Goal: Task Accomplishment & Management: Manage account settings

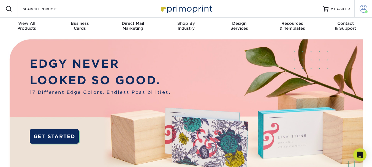
click at [363, 9] on span at bounding box center [364, 9] width 8 height 8
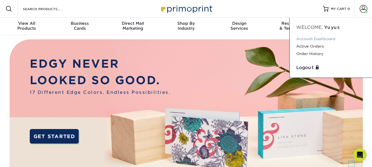
click at [330, 38] on link "Account Dashboard" at bounding box center [330, 38] width 69 height 7
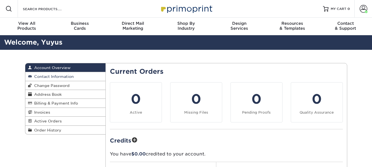
click at [66, 76] on span "Contact Information" at bounding box center [53, 76] width 42 height 4
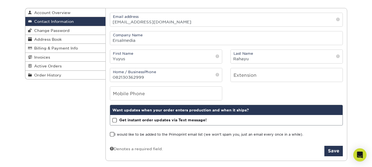
scroll to position [110, 0]
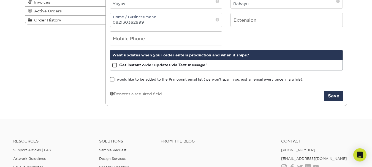
click at [115, 64] on span at bounding box center [114, 65] width 5 height 5
click at [0, 0] on input "Get instant order updates via Text message!" at bounding box center [0, 0] width 0 height 0
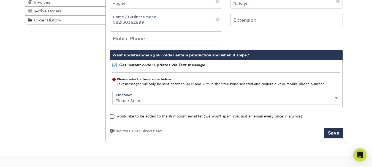
click at [134, 96] on div "Timezone: Please Select (GMT -12:00) [GEOGRAPHIC_DATA], [GEOGRAPHIC_DATA] (GMT …" at bounding box center [226, 98] width 228 height 14
click at [336, 98] on select "Please Select (GMT -12:00) [GEOGRAPHIC_DATA], [GEOGRAPHIC_DATA] (GMT -11:00) [G…" at bounding box center [226, 101] width 227 height 8
select select "7.0"
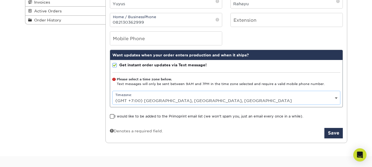
click at [113, 97] on select "Please Select (GMT -12:00) [GEOGRAPHIC_DATA], [GEOGRAPHIC_DATA] (GMT -11:00) [G…" at bounding box center [226, 101] width 227 height 8
click at [358, 85] on div "Contact Information Account Overview Contact Information Change Password Addres…" at bounding box center [186, 48] width 372 height 217
click at [113, 64] on span at bounding box center [114, 65] width 5 height 5
click at [0, 0] on input "Get instant order updates via Text message!" at bounding box center [0, 0] width 0 height 0
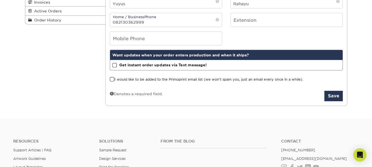
click at [360, 61] on div "Contact Information Account Overview Contact Information Change Password Addres…" at bounding box center [186, 30] width 372 height 180
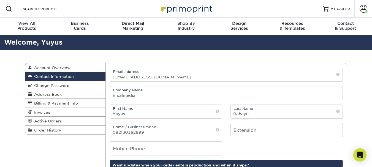
scroll to position [28, 0]
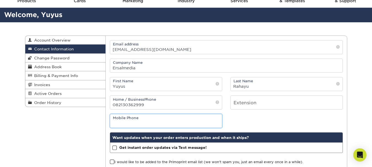
click at [182, 119] on input "tel" at bounding box center [166, 120] width 112 height 13
click at [244, 117] on div "Mobile Phone" at bounding box center [226, 121] width 241 height 14
click at [67, 57] on span "Change Password" at bounding box center [51, 58] width 38 height 4
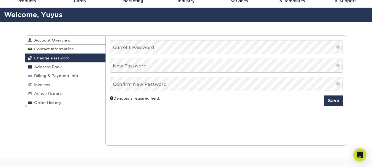
click at [56, 66] on span "Address Book" at bounding box center [47, 67] width 30 height 4
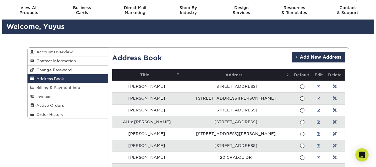
scroll to position [28, 0]
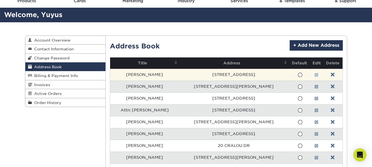
click at [315, 74] on link at bounding box center [317, 75] width 4 height 4
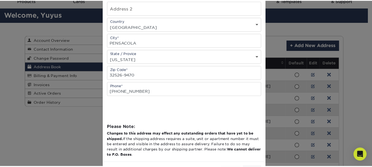
scroll to position [136, 0]
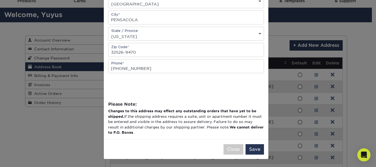
click at [357, 66] on div "× Edit Address Address Book Title (for your reference only) Descriptive Title* …" at bounding box center [188, 83] width 376 height 167
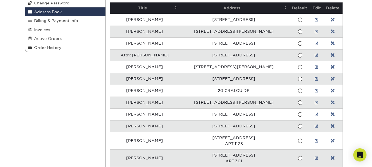
scroll to position [55, 0]
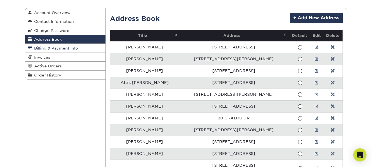
click at [79, 47] on link "Billing & Payment Info" at bounding box center [65, 48] width 80 height 9
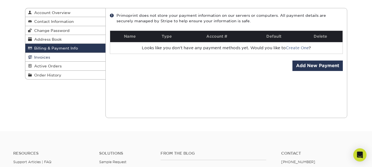
click at [76, 55] on link "Invoices" at bounding box center [65, 57] width 80 height 9
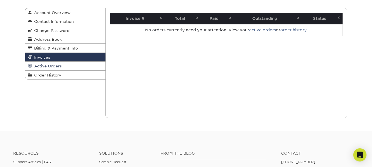
click at [75, 65] on link "Active Orders" at bounding box center [65, 66] width 80 height 9
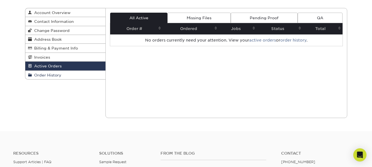
click at [75, 72] on link "Order History" at bounding box center [65, 75] width 80 height 9
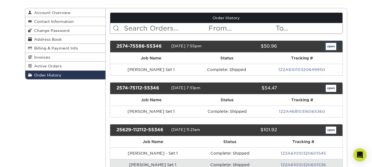
click at [329, 46] on link "open" at bounding box center [331, 46] width 10 height 7
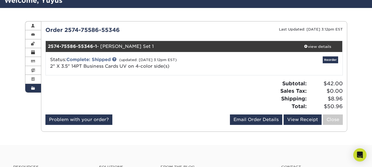
scroll to position [55, 0]
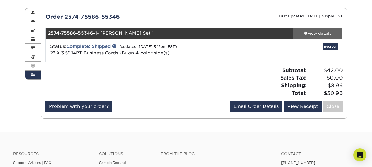
click at [312, 32] on div "view details" at bounding box center [318, 34] width 50 height 6
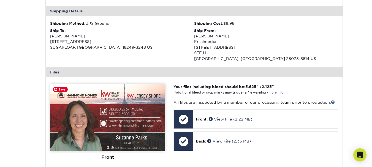
scroll to position [220, 0]
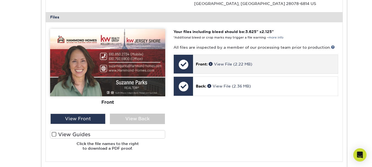
click at [222, 60] on div "Front: View File (2.22 MB)" at bounding box center [265, 64] width 145 height 19
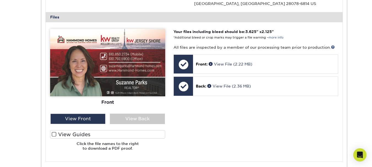
click at [361, 38] on div "Order History Account Overview Contact Information Change Password Address Book…" at bounding box center [186, 31] width 372 height 402
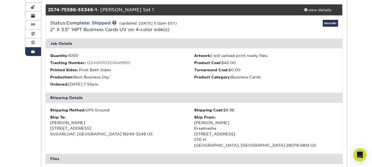
scroll to position [55, 0]
